Goal: Transaction & Acquisition: Book appointment/travel/reservation

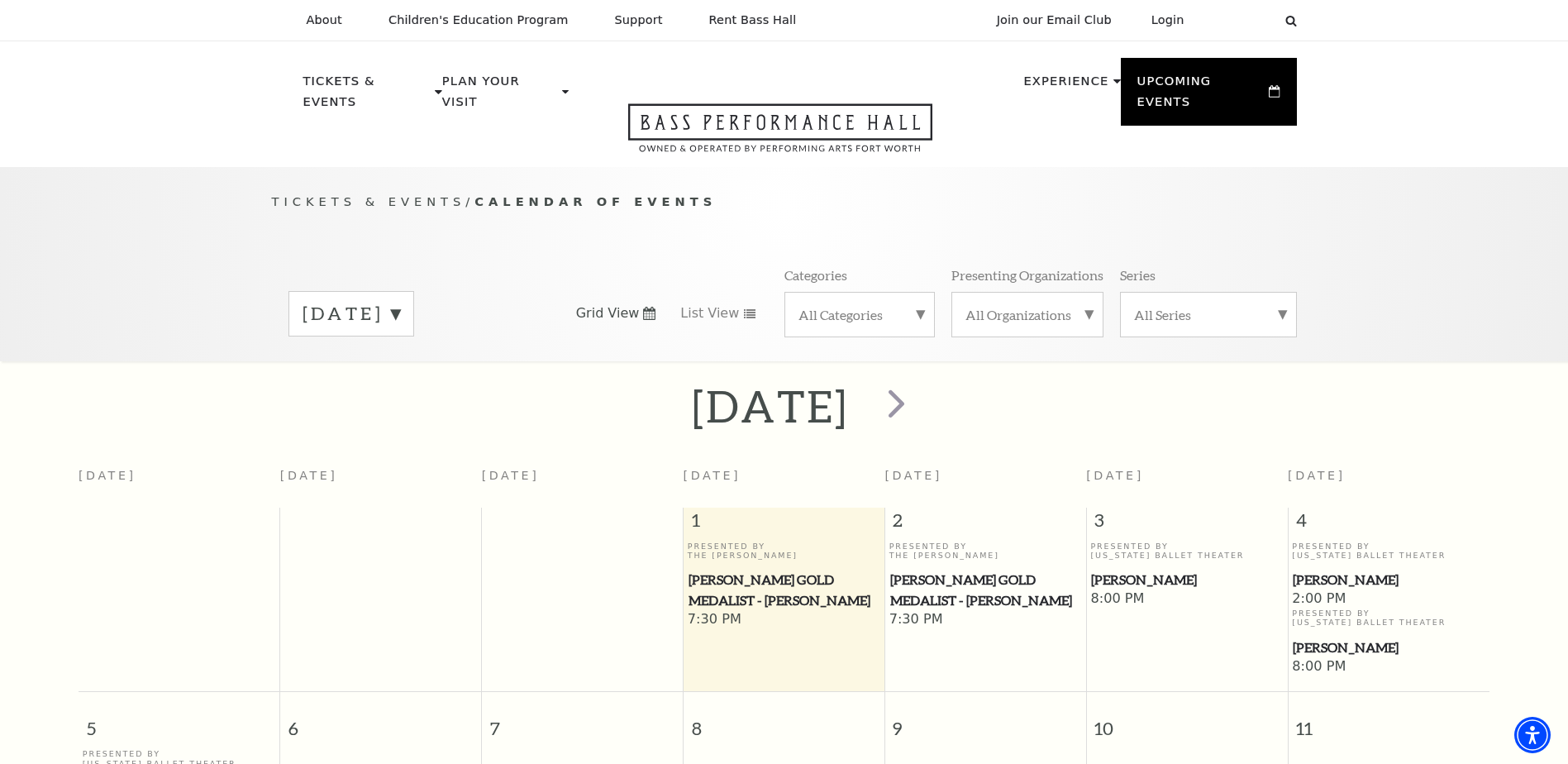
click at [400, 301] on label "[DATE]" at bounding box center [351, 313] width 97 height 26
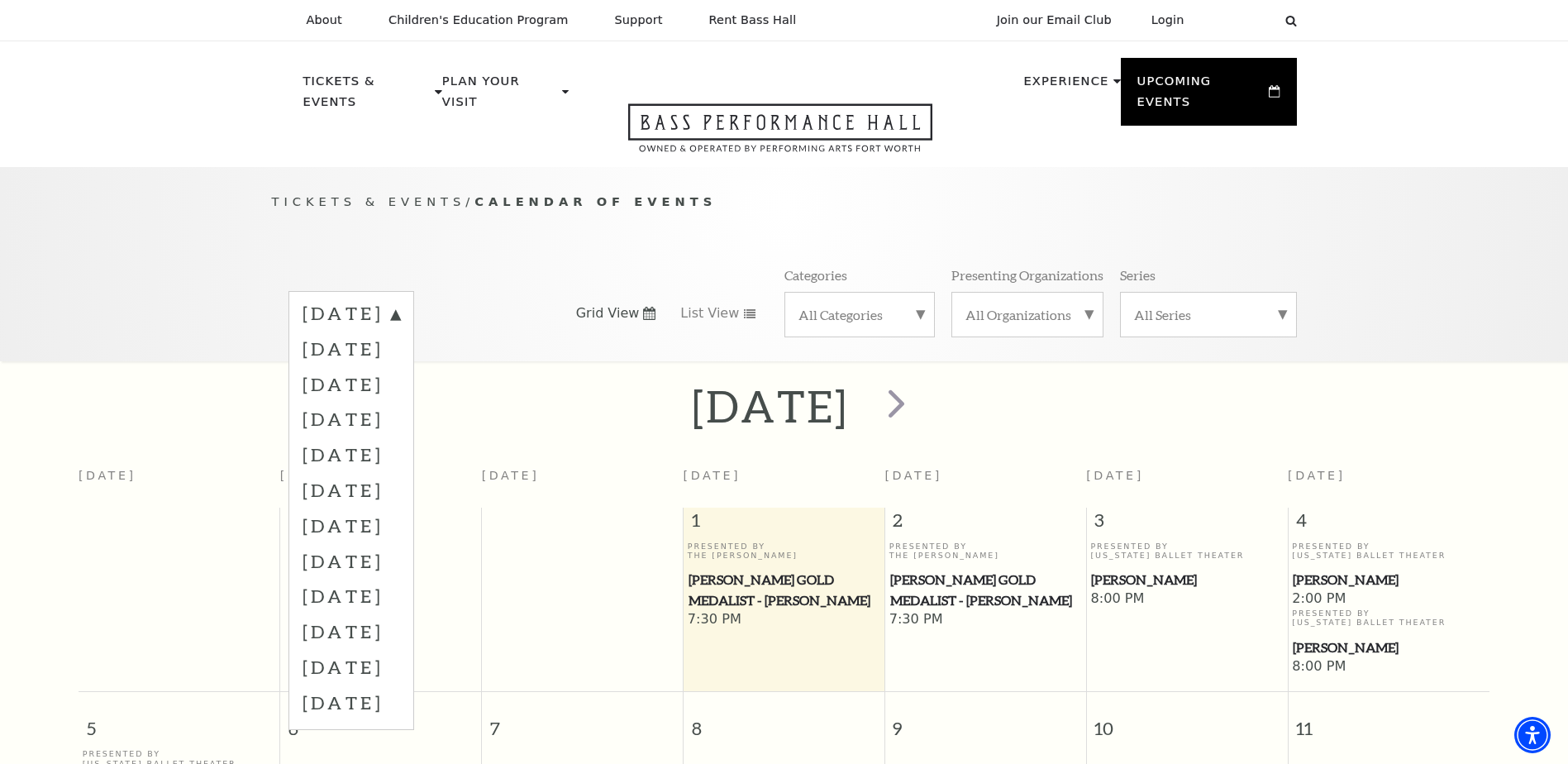
click at [400, 337] on label "[DATE]" at bounding box center [351, 348] width 97 height 36
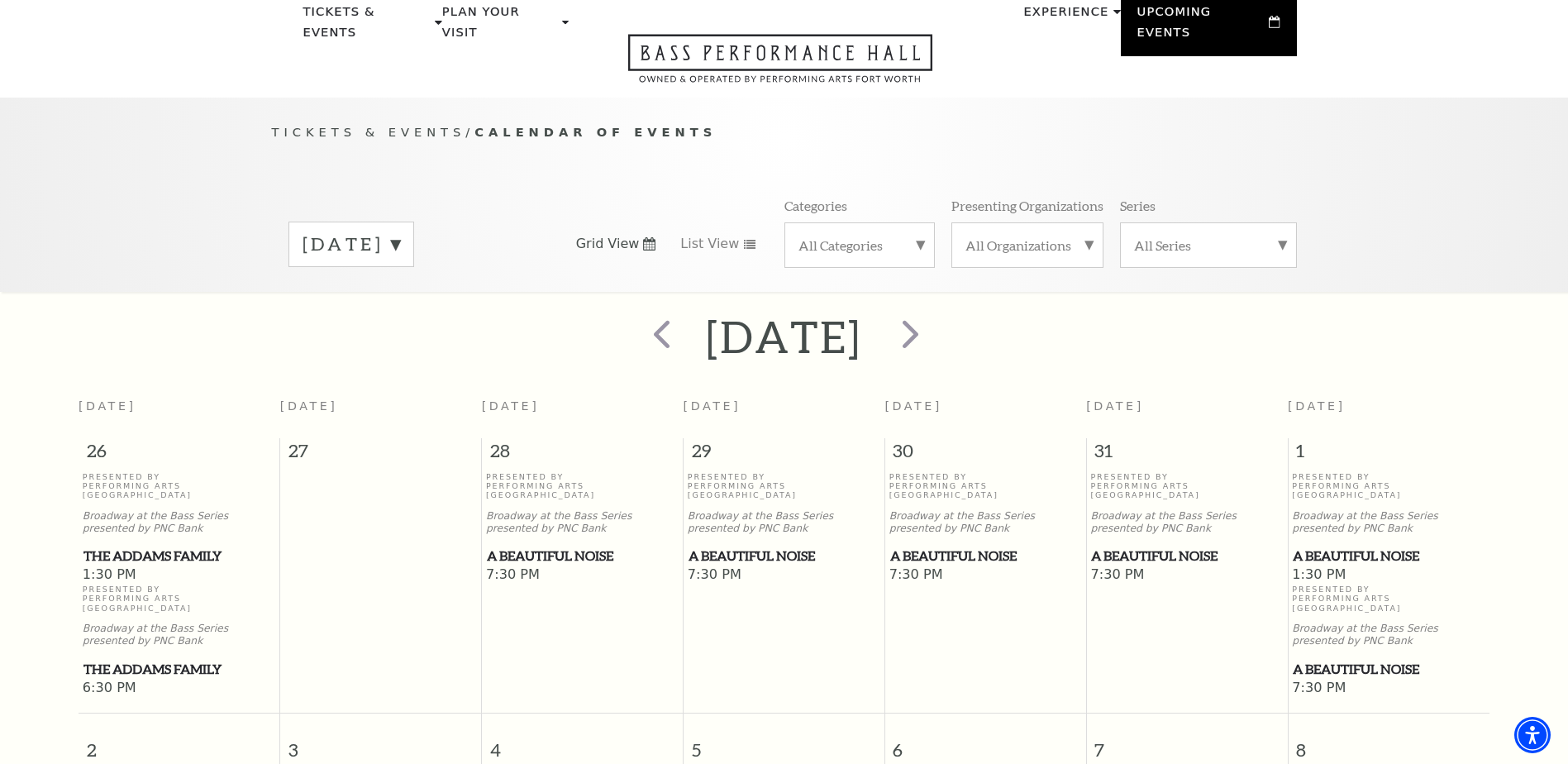
scroll to position [64, 0]
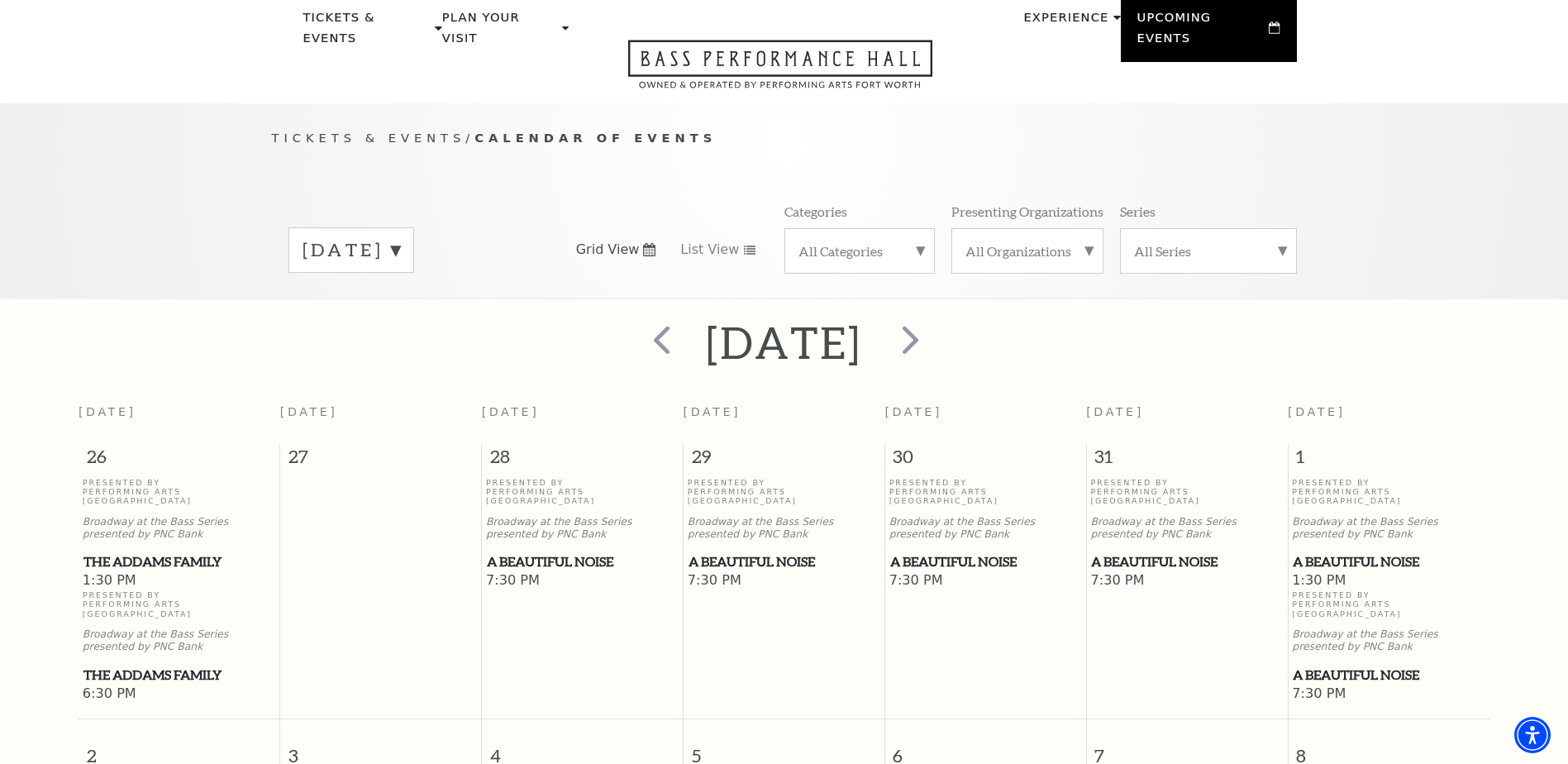
click at [400, 237] on label "[DATE]" at bounding box center [351, 250] width 97 height 26
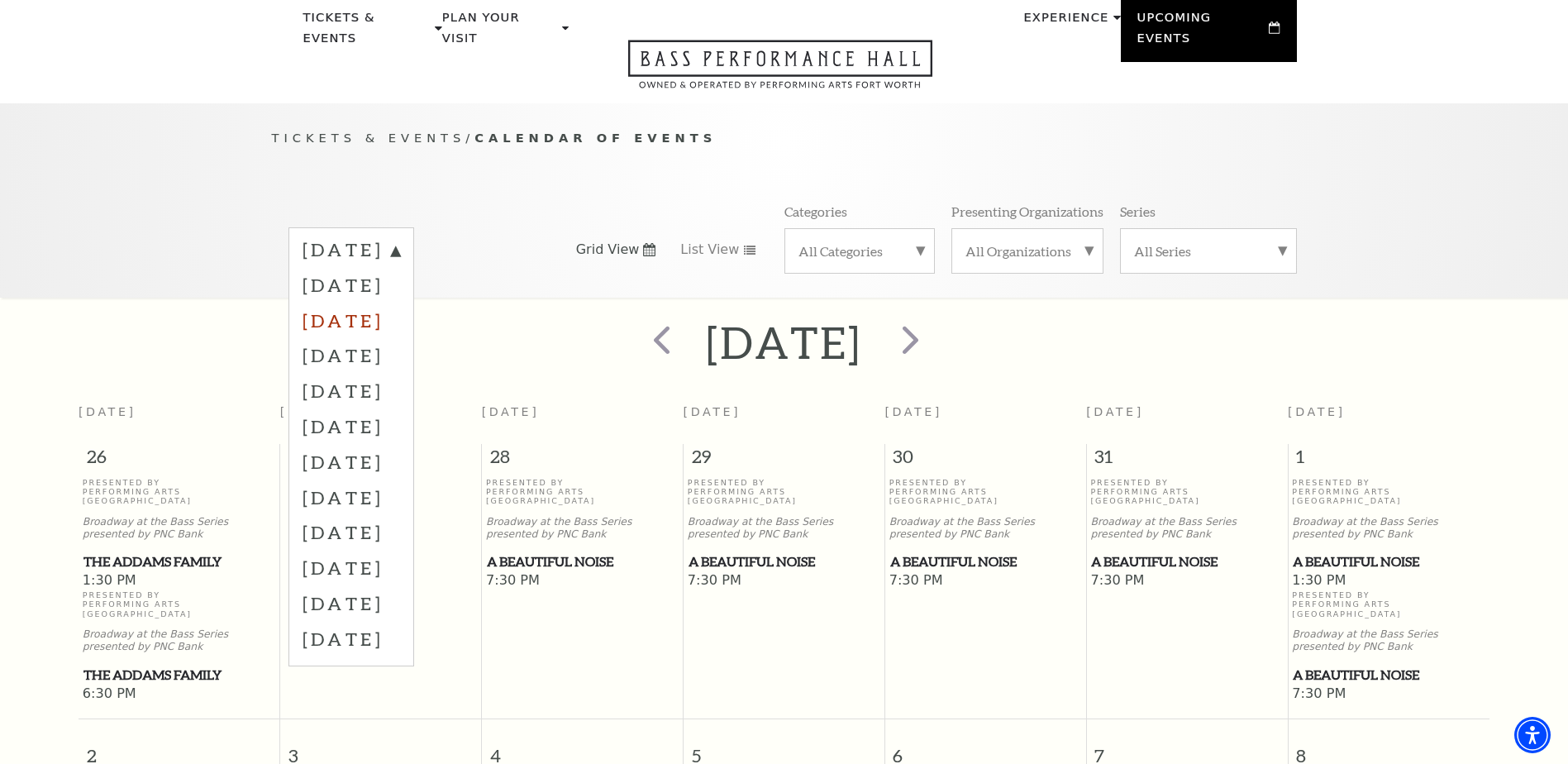
click at [400, 306] on label "[DATE]" at bounding box center [351, 320] width 97 height 36
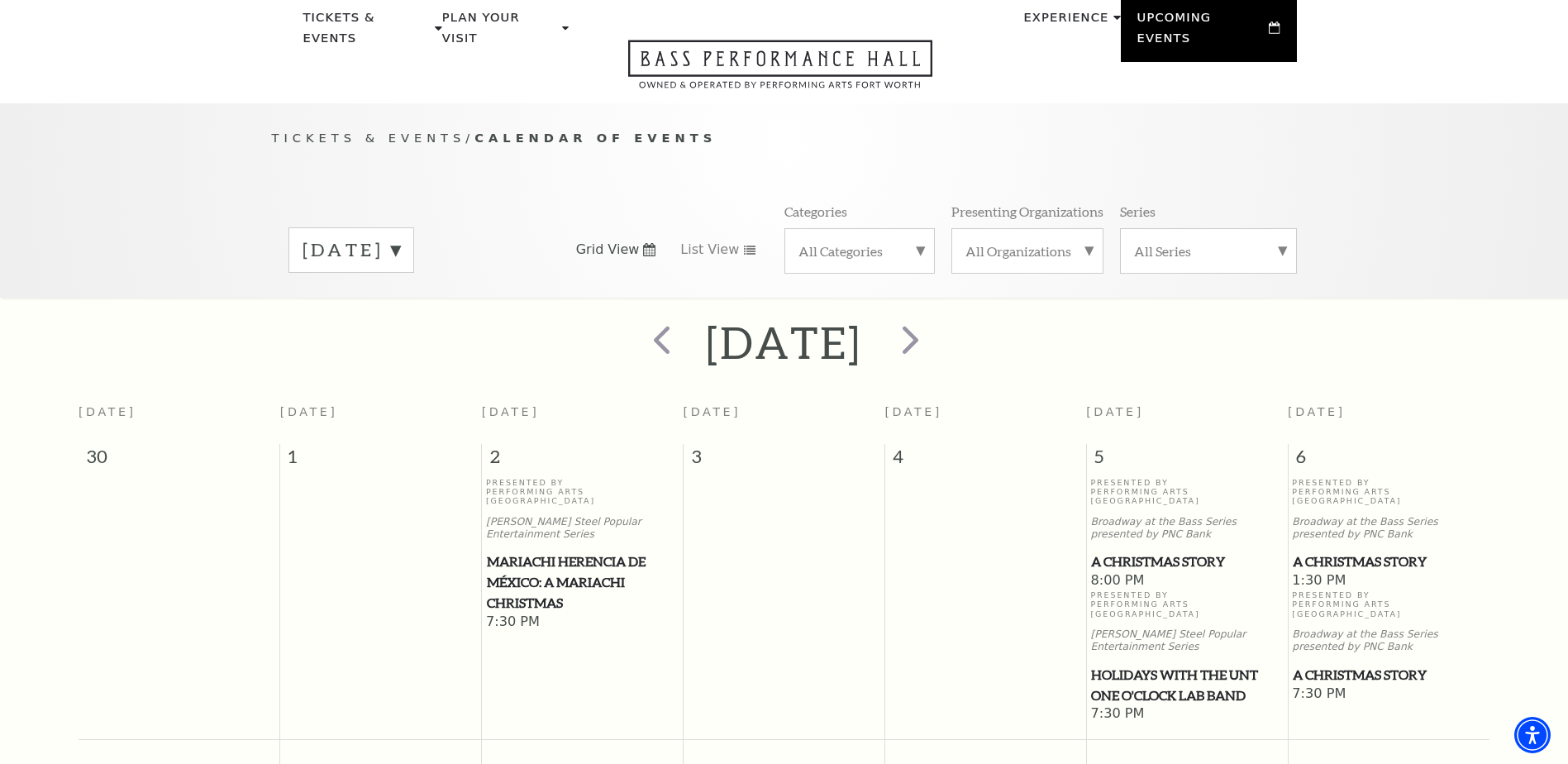
click at [400, 237] on label "[DATE]" at bounding box center [351, 250] width 97 height 26
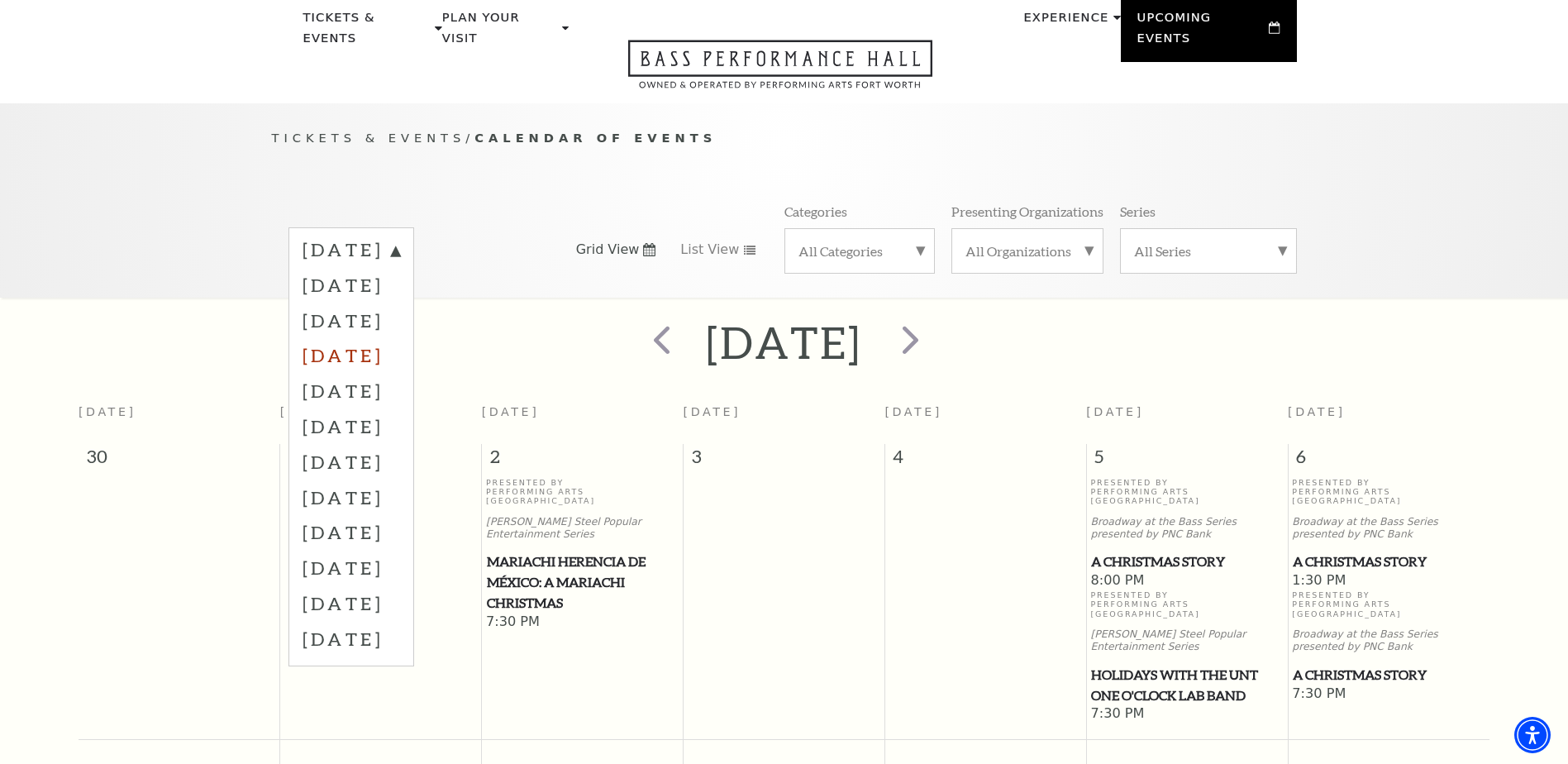
click at [400, 337] on label "[DATE]" at bounding box center [351, 355] width 97 height 36
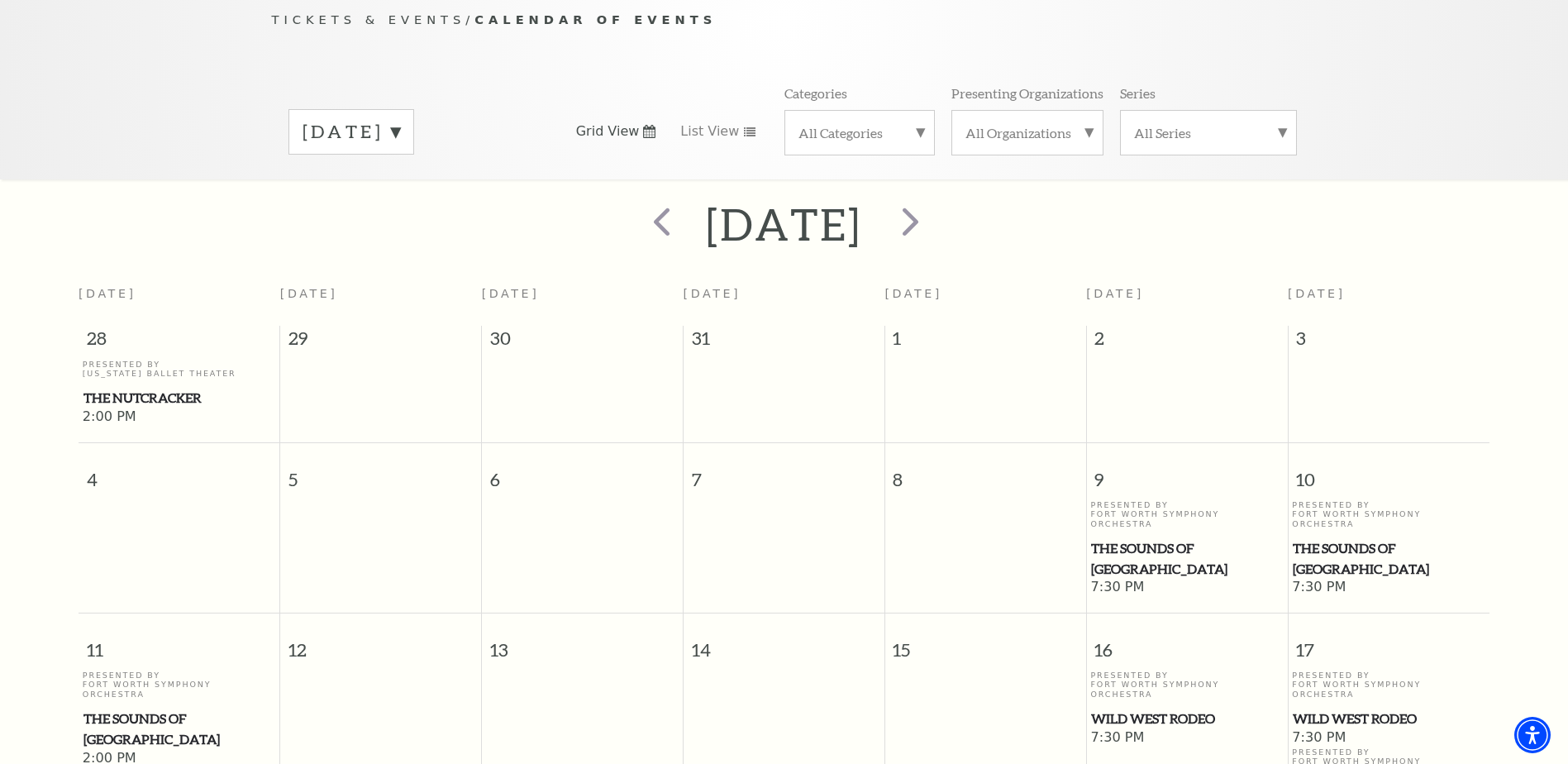
scroll to position [0, 0]
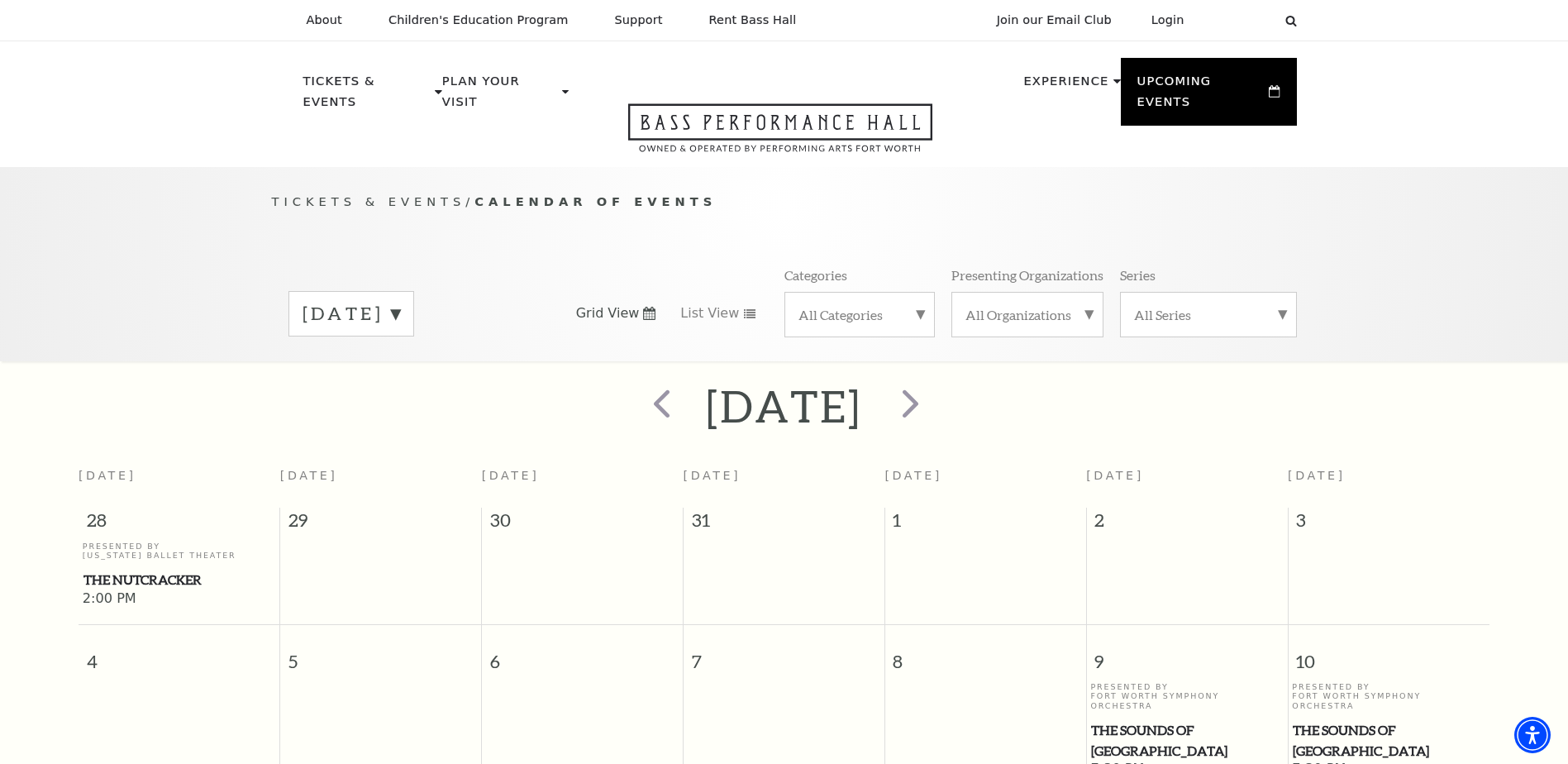
click at [1035, 306] on label "All Organizations" at bounding box center [1028, 315] width 124 height 17
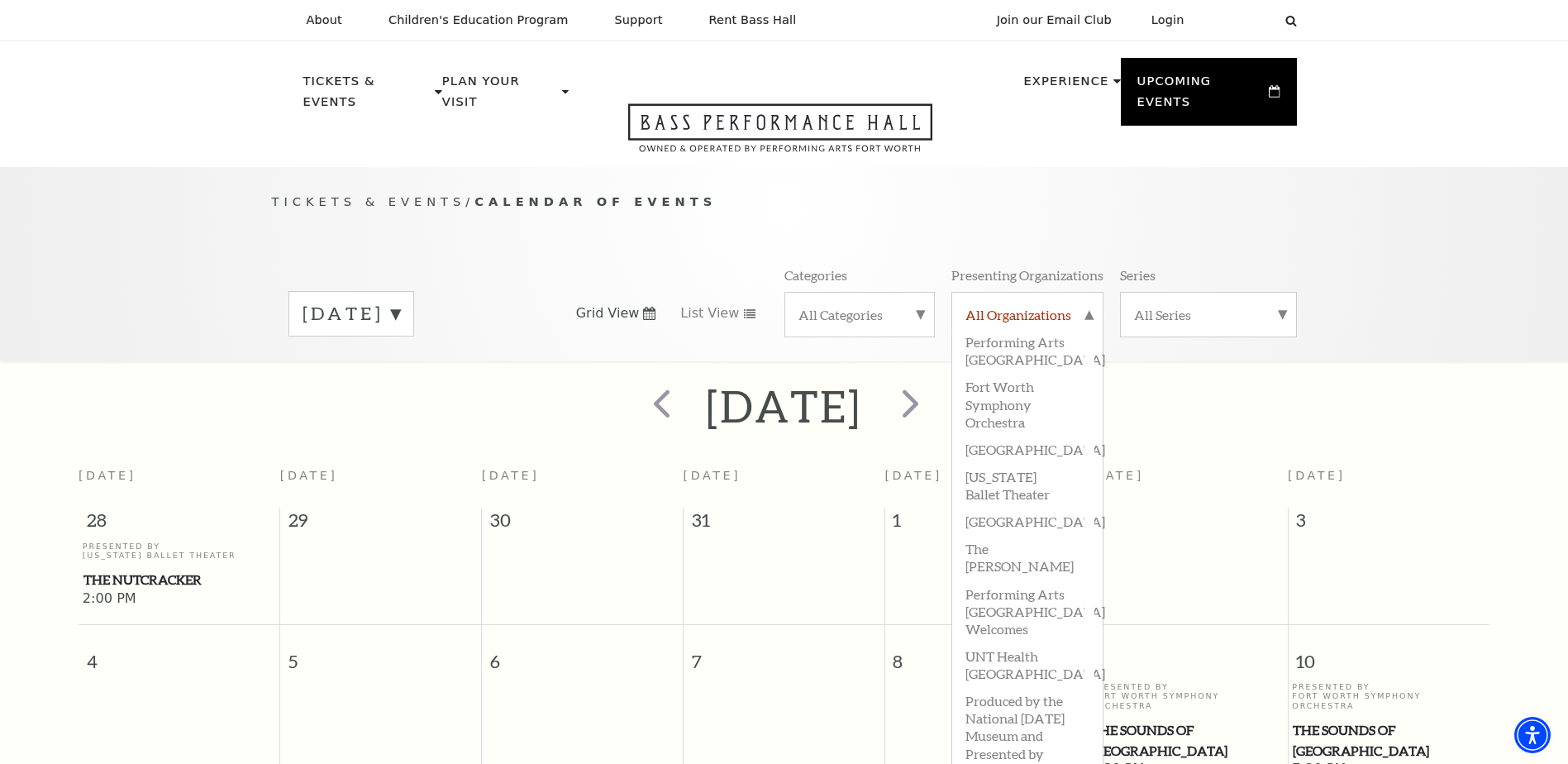
click at [1035, 306] on label "All Organizations" at bounding box center [1028, 317] width 124 height 21
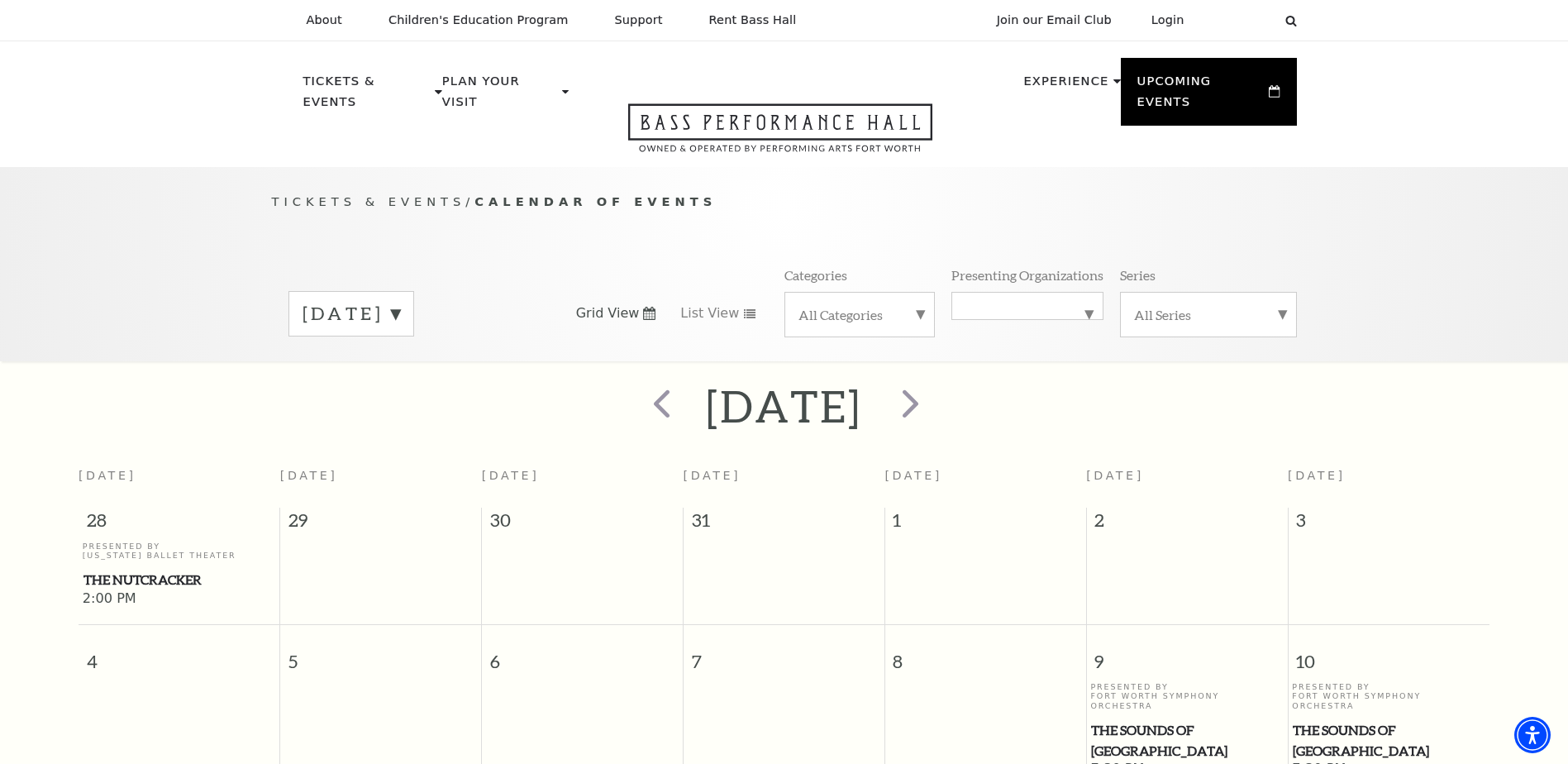
click at [920, 306] on label "All Categories" at bounding box center [859, 315] width 122 height 17
click at [920, 306] on label "All Categories" at bounding box center [859, 317] width 122 height 21
click at [1128, 292] on div "All Series" at bounding box center [1209, 314] width 177 height 45
click at [1130, 292] on div "All Series Broadway at the Bass Series presented by PNC Bank [PERSON_NAME] Stee…" at bounding box center [1209, 314] width 177 height 44
click at [400, 301] on label "[DATE]" at bounding box center [351, 313] width 97 height 26
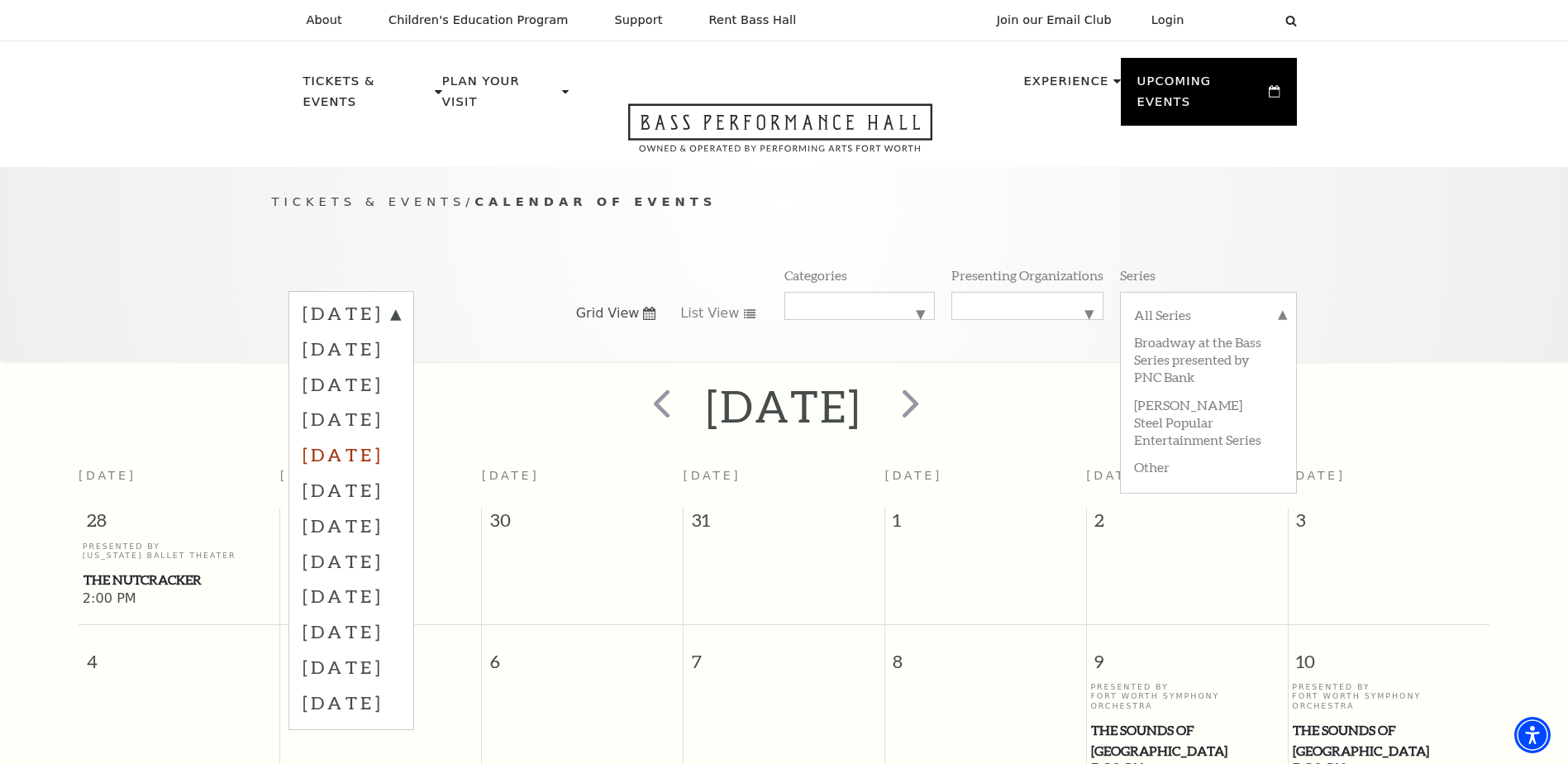
click at [400, 436] on label "[DATE]" at bounding box center [351, 454] width 97 height 36
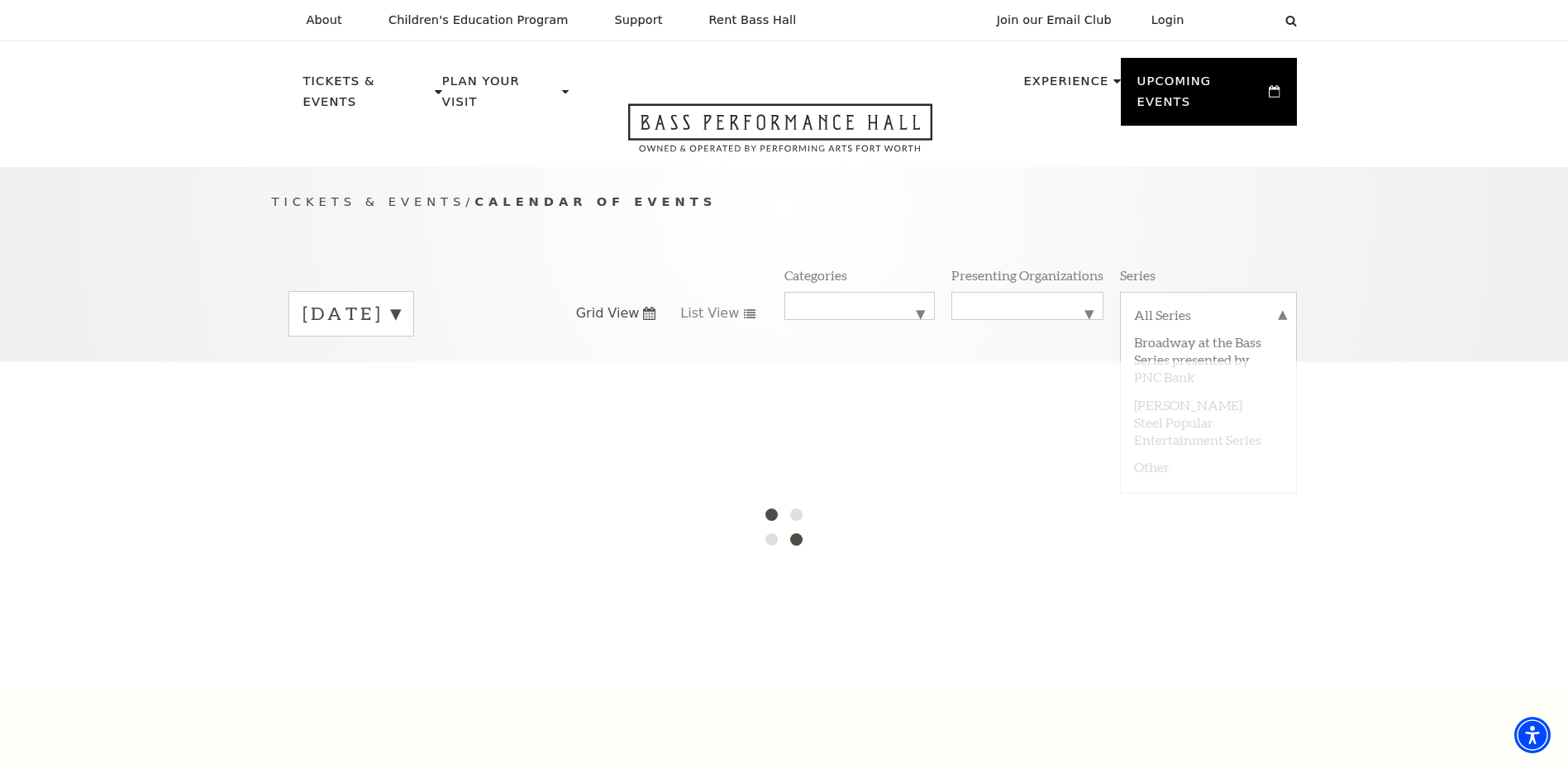
click at [1360, 301] on div "Tickets & Events / Calendar of Events [DATE] Grid View List View Categories All…" at bounding box center [784, 264] width 1568 height 195
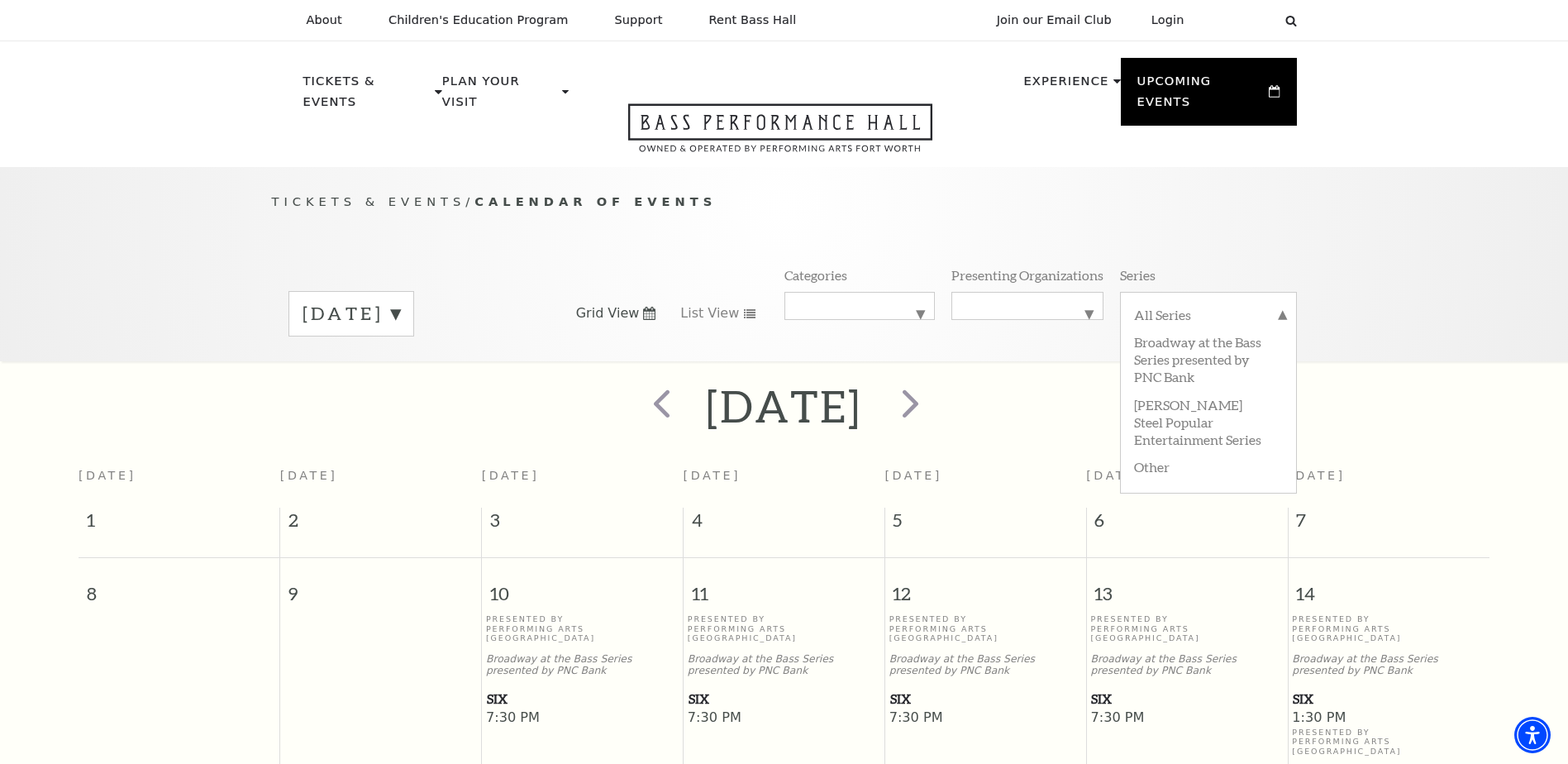
click at [400, 301] on label "[DATE]" at bounding box center [351, 313] width 97 height 26
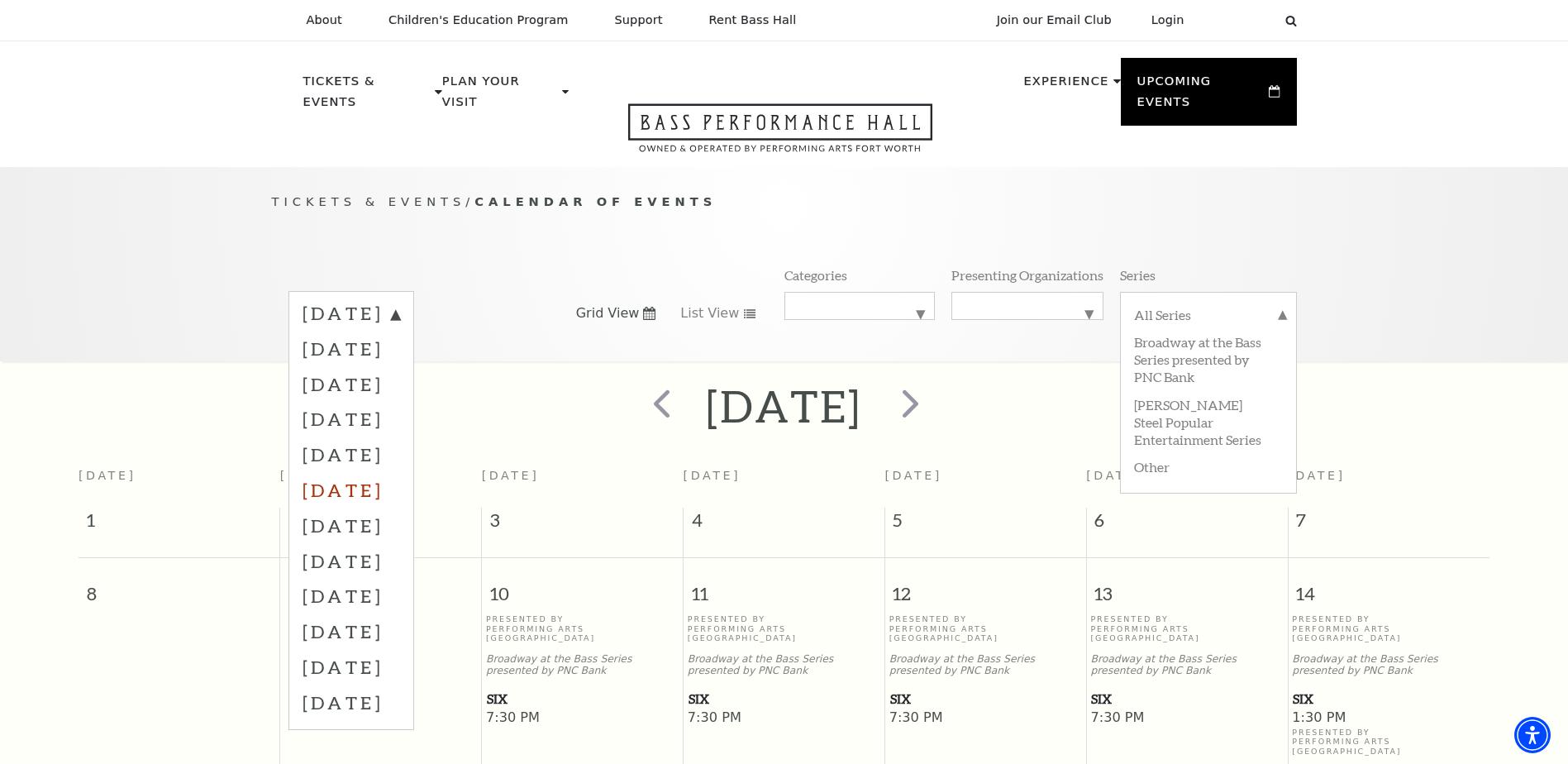
click at [383, 472] on label "[DATE]" at bounding box center [351, 489] width 97 height 36
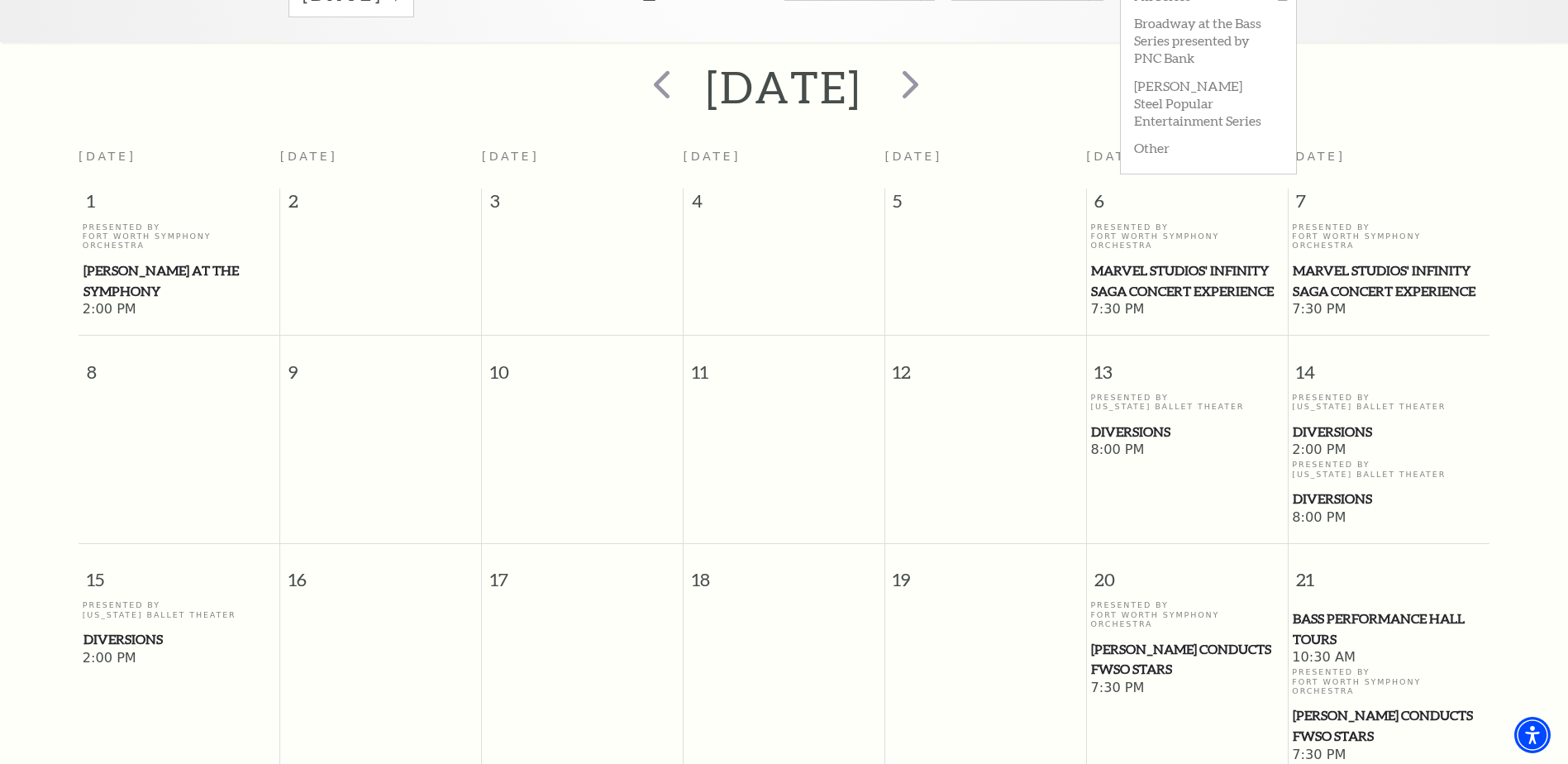
scroll to position [312, 0]
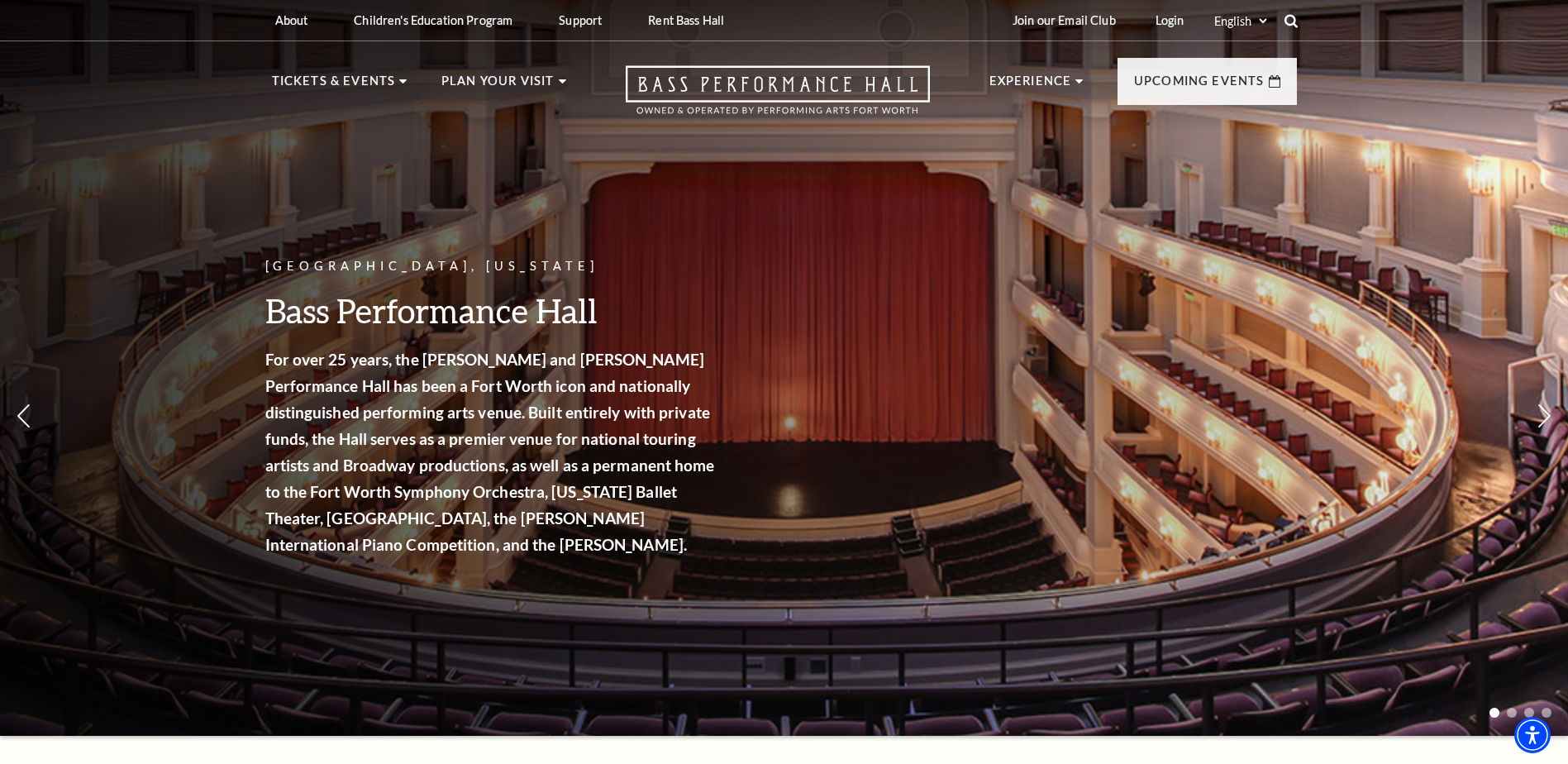
click at [1287, 22] on use at bounding box center [1291, 21] width 13 height 13
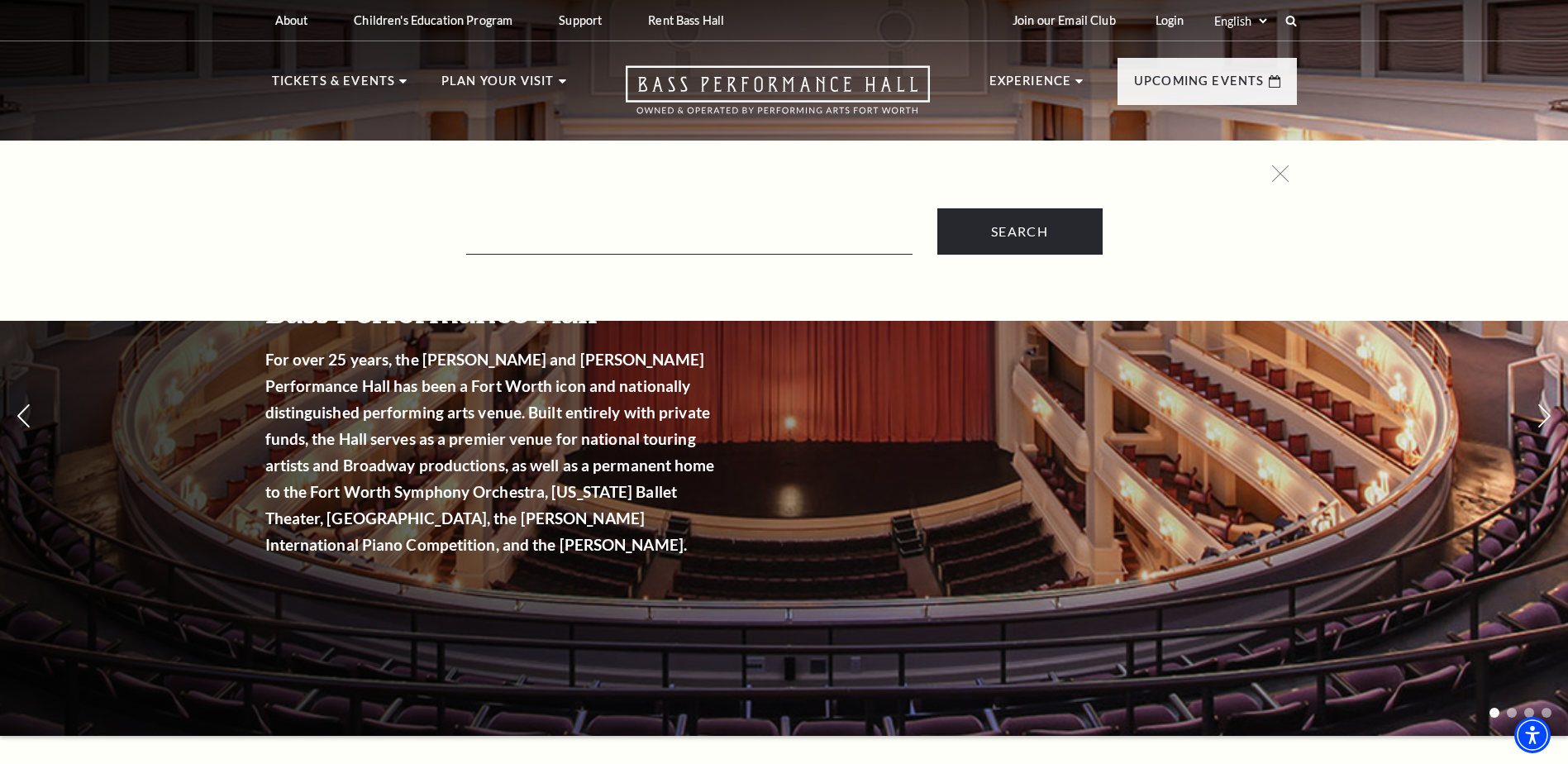
click at [797, 193] on div "Search" at bounding box center [784, 210] width 1058 height 90
click at [753, 219] on form "Search" at bounding box center [784, 231] width 1008 height 46
click at [721, 243] on input "Text field" at bounding box center [690, 237] width 447 height 34
type input "WICKED"
click at [937, 208] on input "Search" at bounding box center [1020, 231] width 166 height 46
